Goal: Information Seeking & Learning: Learn about a topic

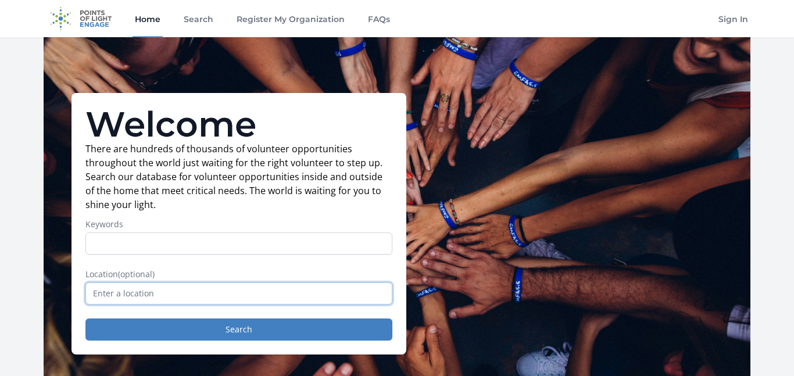
click at [191, 290] on input "text" at bounding box center [238, 293] width 307 height 22
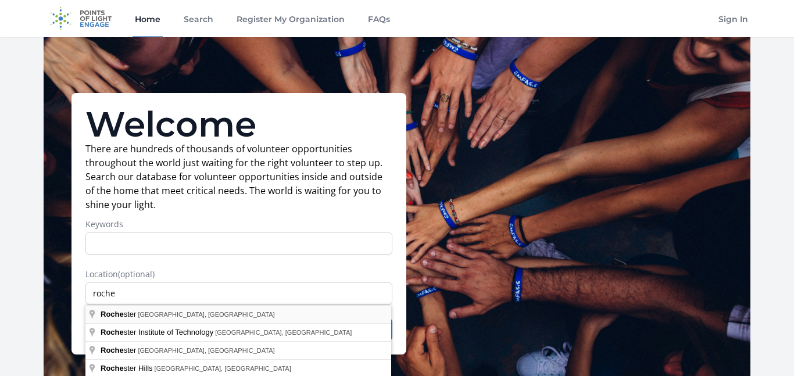
type input "[GEOGRAPHIC_DATA], [GEOGRAPHIC_DATA], [GEOGRAPHIC_DATA]"
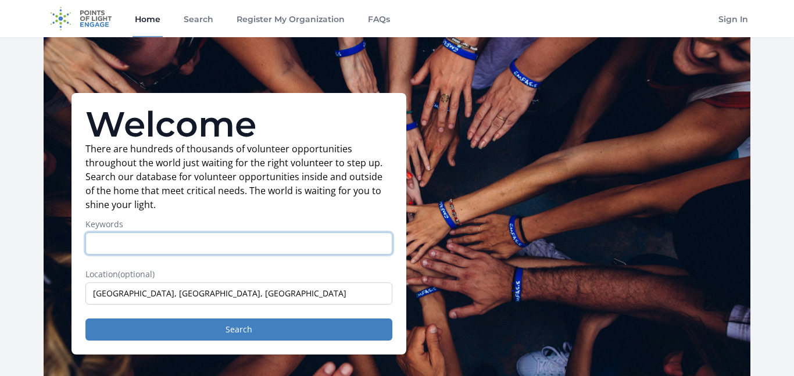
click at [165, 246] on input "Keywords" at bounding box center [238, 243] width 307 height 22
type input "M"
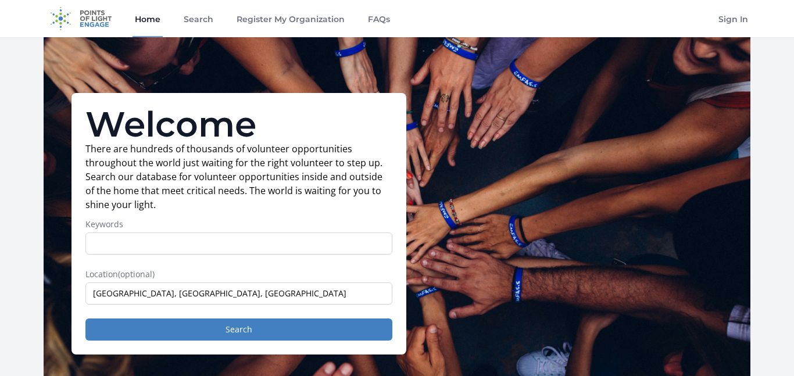
click at [211, 161] on p "There are hundreds of thousands of volunteer opportunities throughout the world…" at bounding box center [238, 177] width 307 height 70
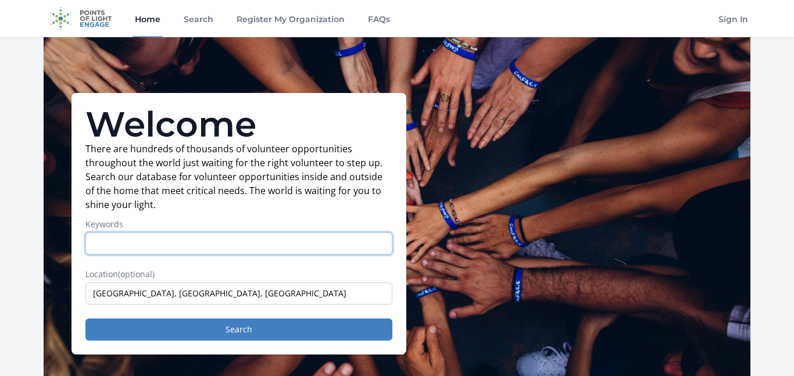
click at [212, 243] on input "Keywords" at bounding box center [238, 243] width 307 height 22
click at [218, 248] on input "Keywords" at bounding box center [238, 243] width 307 height 22
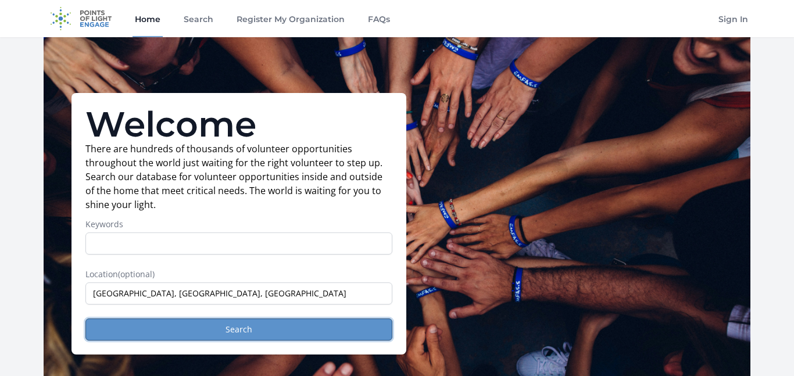
click at [214, 324] on button "Search" at bounding box center [238, 329] width 307 height 22
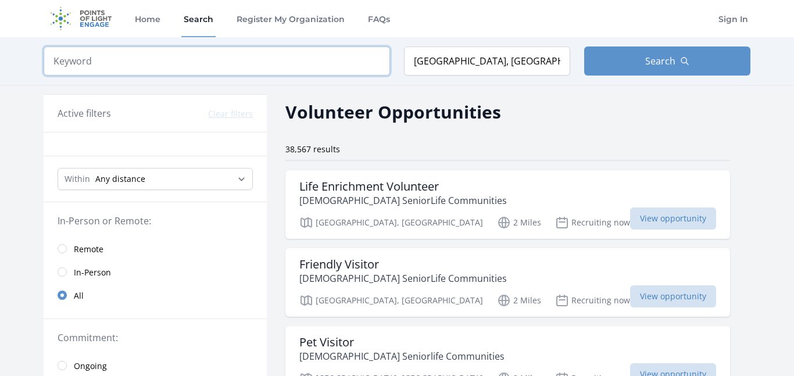
click at [204, 59] on input "search" at bounding box center [217, 60] width 346 height 29
type input "part time"
click button "submit" at bounding box center [0, 0] width 0 height 0
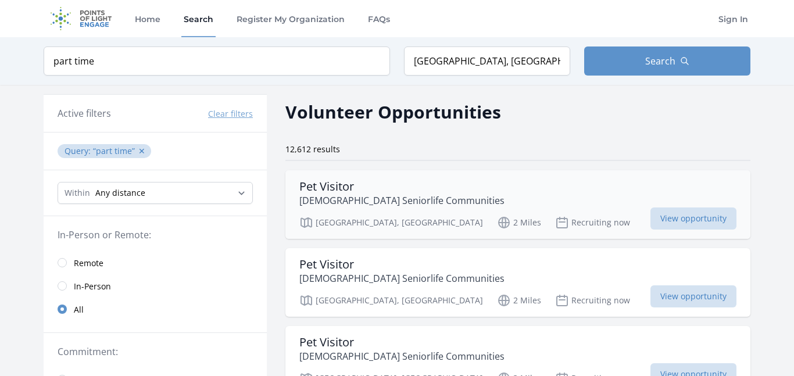
click at [340, 180] on h3 "Pet Visitor" at bounding box center [401, 187] width 205 height 14
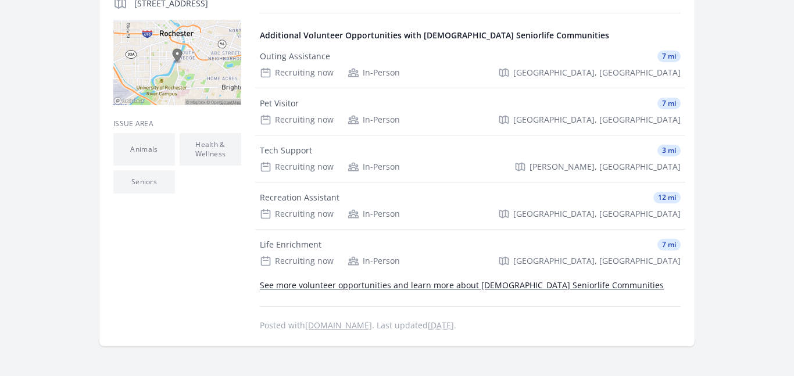
scroll to position [311, 0]
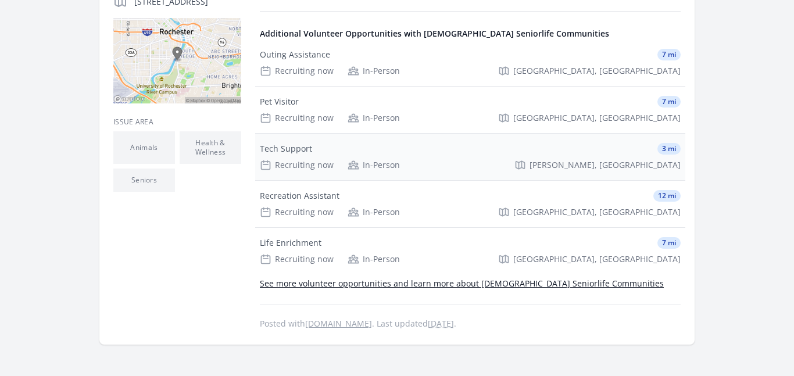
click at [529, 163] on div "Recruiting now In-Person Henrietta, NY" at bounding box center [470, 165] width 421 height 12
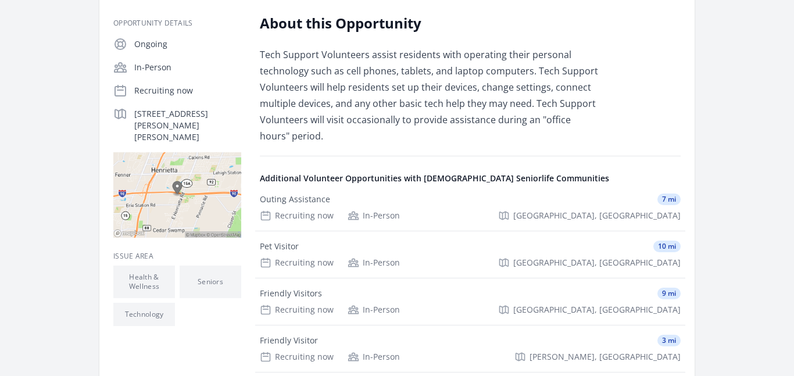
scroll to position [200, 0]
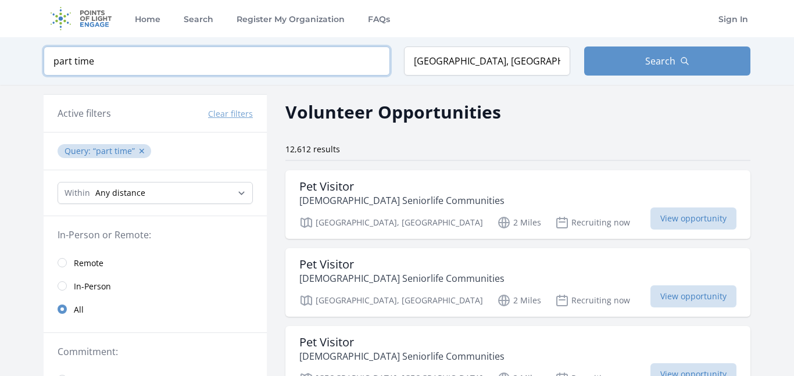
click at [157, 52] on input "part time" at bounding box center [217, 60] width 346 height 29
drag, startPoint x: 122, startPoint y: 58, endPoint x: 0, endPoint y: 56, distance: 122.0
click at [0, 56] on div "Keyword part time Location Rochester, NY, USA Search" at bounding box center [397, 61] width 794 height 48
type input "teen"
click button "submit" at bounding box center [0, 0] width 0 height 0
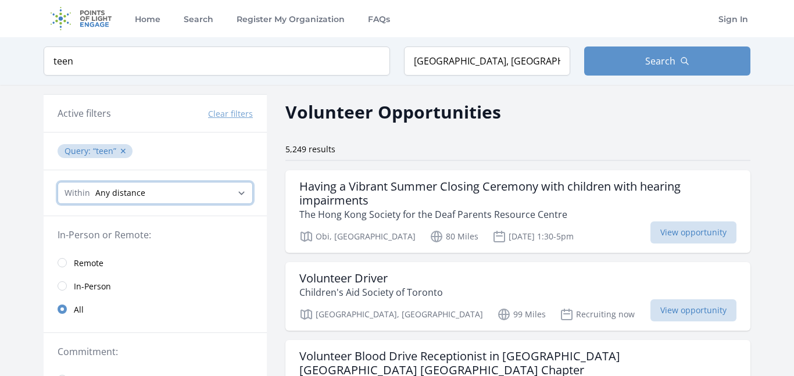
click at [204, 194] on select "Any distance , 5 Miles , 20 Miles , 50 Miles , 100 Miles" at bounding box center [155, 193] width 195 height 22
select select "32186"
click at [58, 182] on select "Any distance , 5 Miles , 20 Miles , 50 Miles , 100 Miles" at bounding box center [155, 193] width 195 height 22
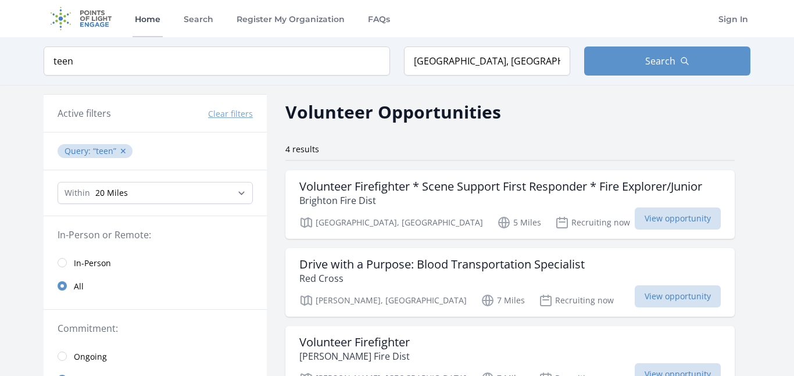
click at [148, 22] on link "Home" at bounding box center [147, 18] width 30 height 37
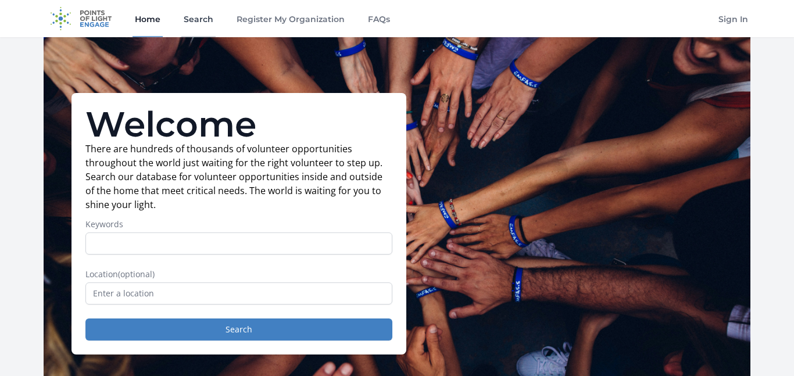
click at [191, 21] on link "Search" at bounding box center [198, 18] width 34 height 37
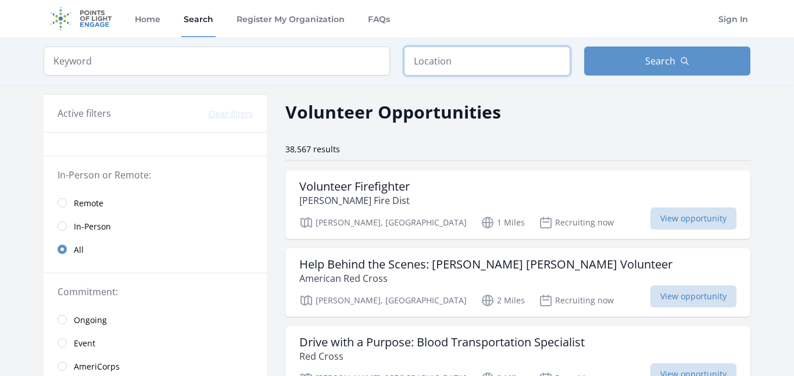
click at [449, 65] on input "text" at bounding box center [487, 60] width 166 height 29
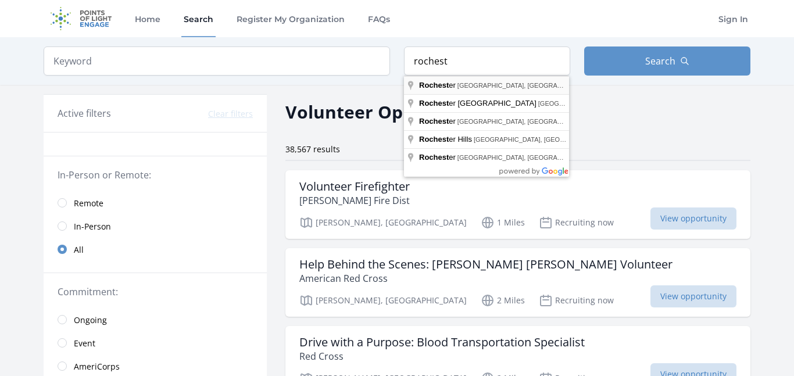
type input "Rochester, NY, USA"
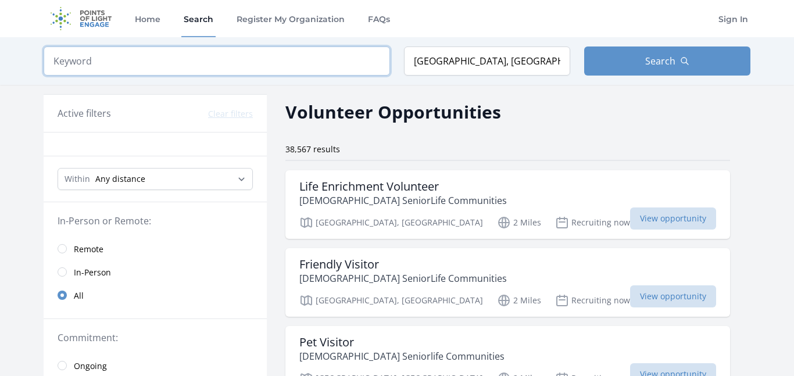
click at [325, 69] on input "search" at bounding box center [217, 60] width 346 height 29
type input "teen"
click button "submit" at bounding box center [0, 0] width 0 height 0
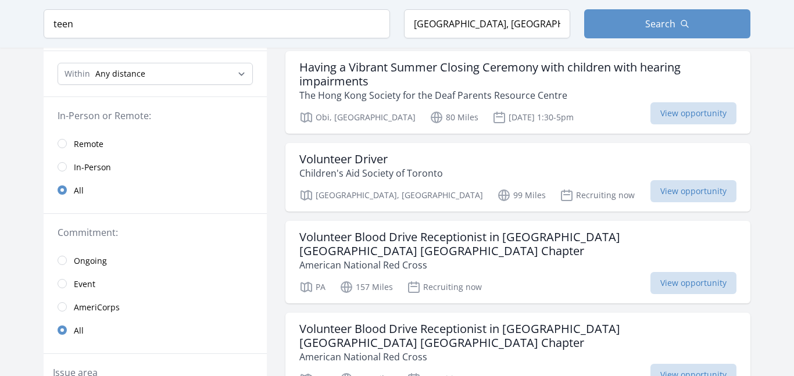
scroll to position [120, 0]
click at [60, 163] on input "radio" at bounding box center [62, 166] width 9 height 9
click at [60, 139] on input "radio" at bounding box center [62, 142] width 9 height 9
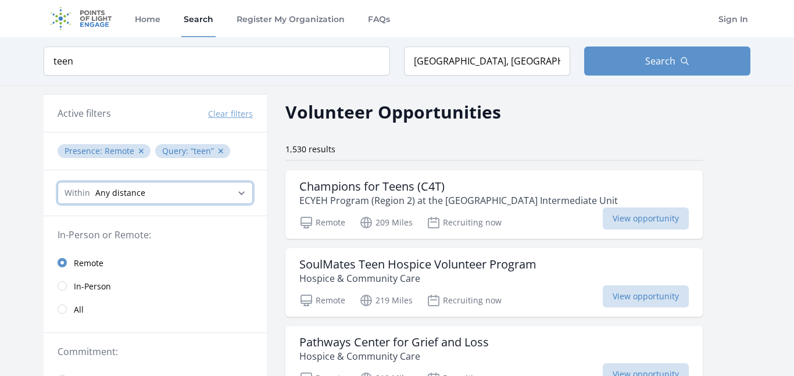
click at [153, 194] on select "Any distance , 5 Miles , 20 Miles , 50 Miles , 100 Miles" at bounding box center [155, 193] width 195 height 22
click at [138, 150] on button "✕" at bounding box center [141, 151] width 7 height 12
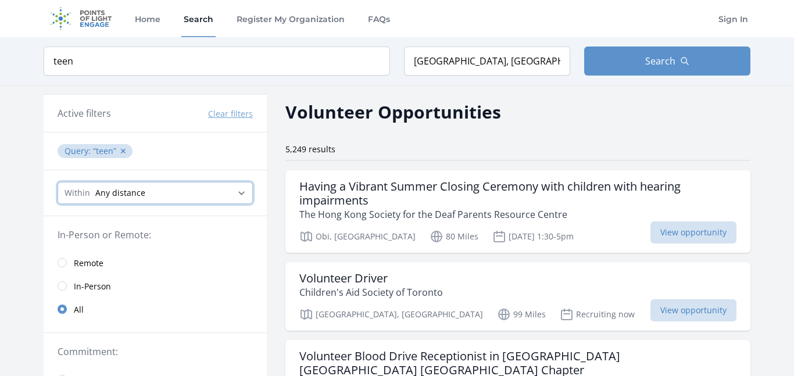
click at [170, 189] on select "Any distance , 5 Miles , 20 Miles , 50 Miles , 100 Miles" at bounding box center [155, 193] width 195 height 22
select select "32186"
click at [58, 182] on select "Any distance , 5 Miles , 20 Miles , 50 Miles , 100 Miles" at bounding box center [155, 193] width 195 height 22
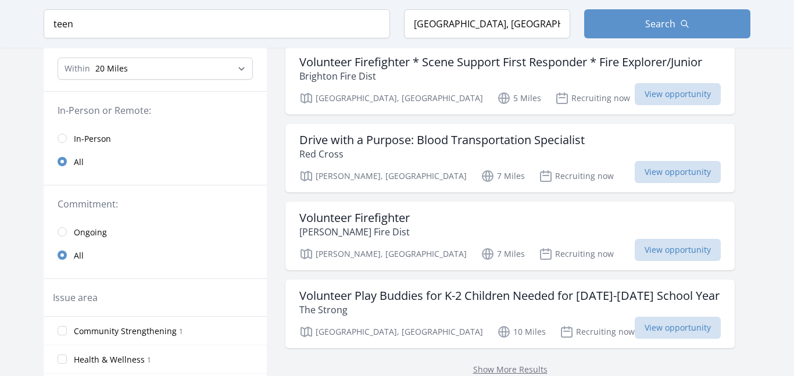
scroll to position [127, 0]
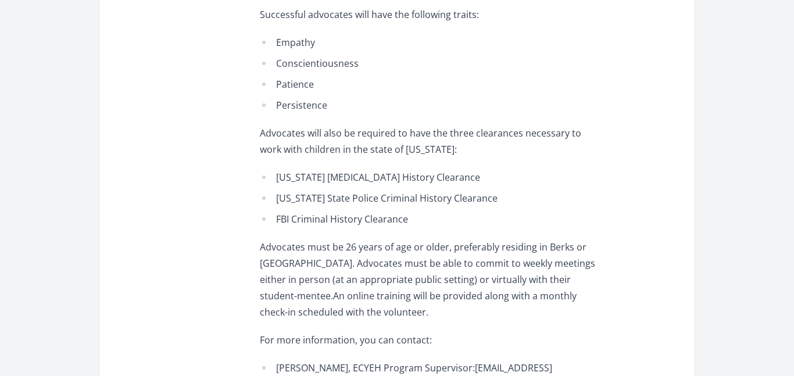
scroll to position [559, 0]
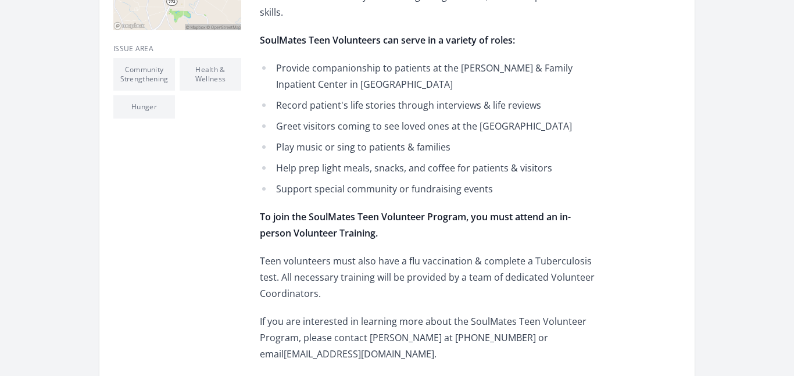
scroll to position [427, 0]
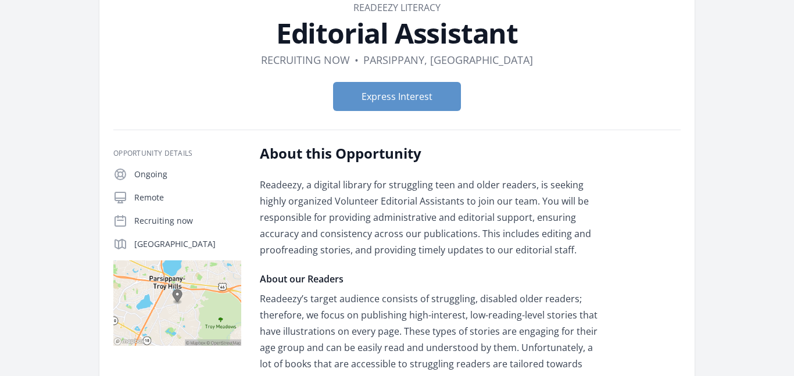
scroll to position [70, 0]
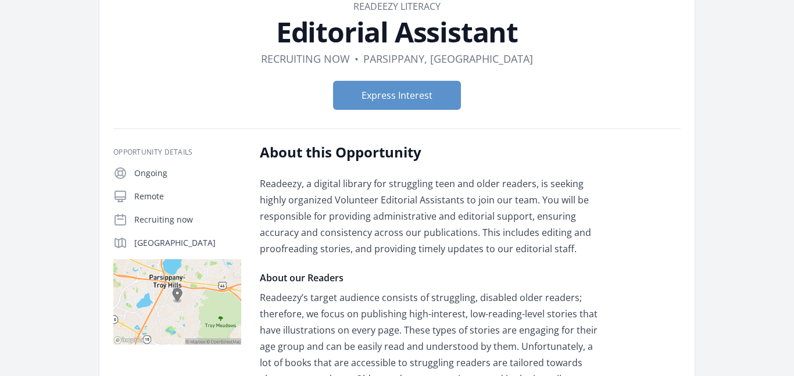
drag, startPoint x: 0, startPoint y: 0, endPoint x: 559, endPoint y: 45, distance: 560.7
click at [559, 45] on h1 "Editorial Assistant" at bounding box center [396, 32] width 567 height 28
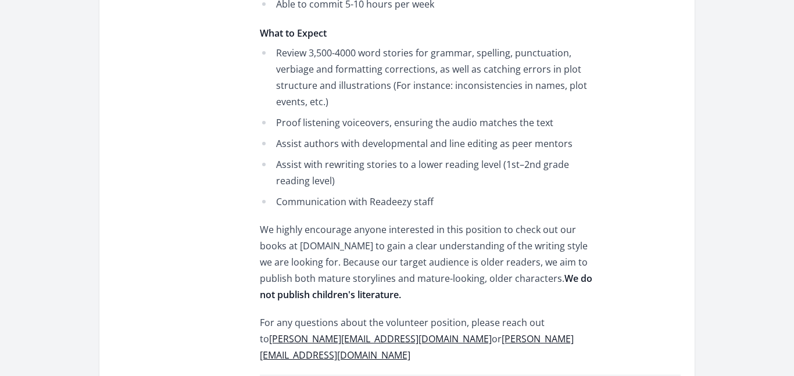
scroll to position [754, 0]
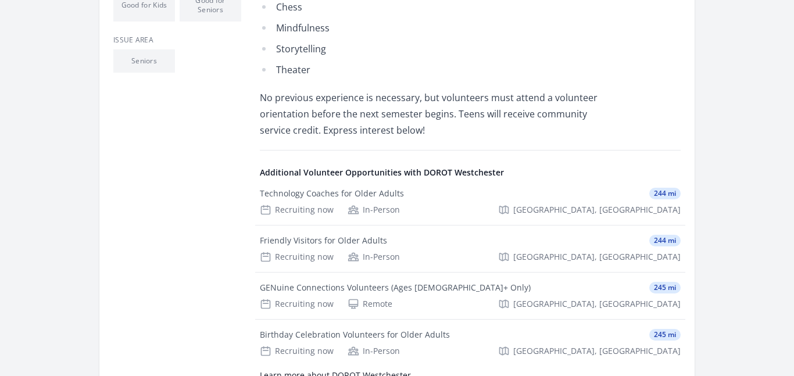
scroll to position [491, 0]
